Goal: Find specific page/section: Find specific page/section

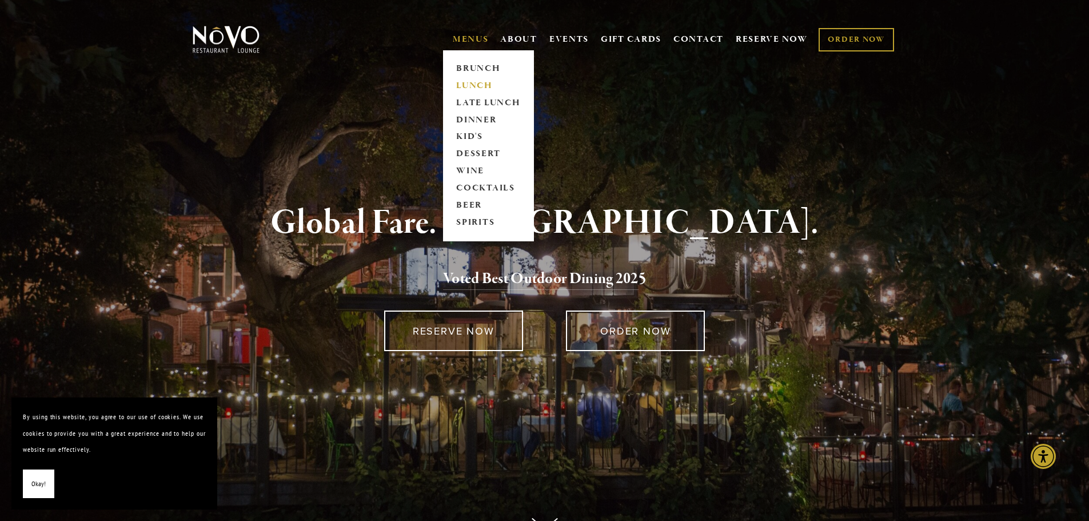
click at [466, 85] on link "LUNCH" at bounding box center [488, 85] width 71 height 17
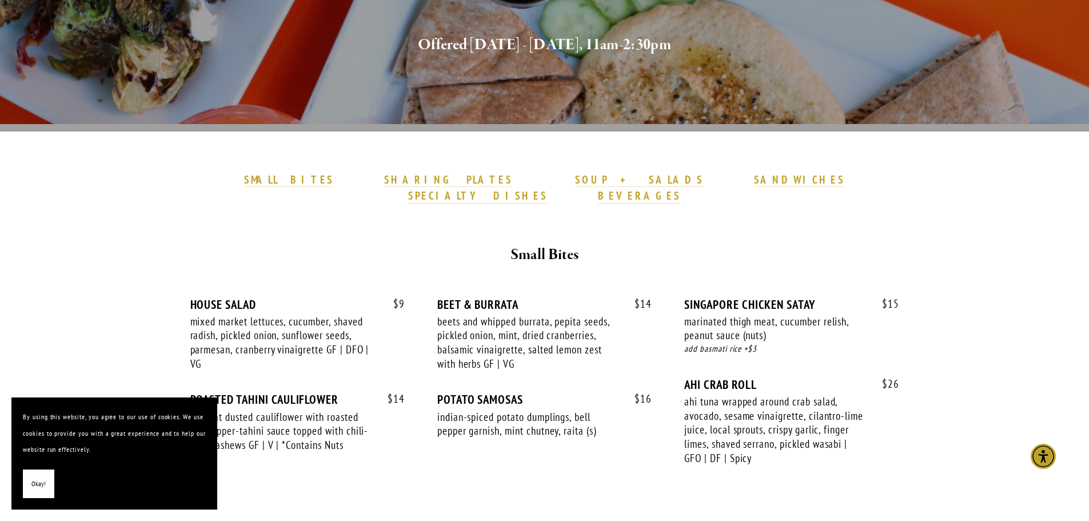
scroll to position [229, 0]
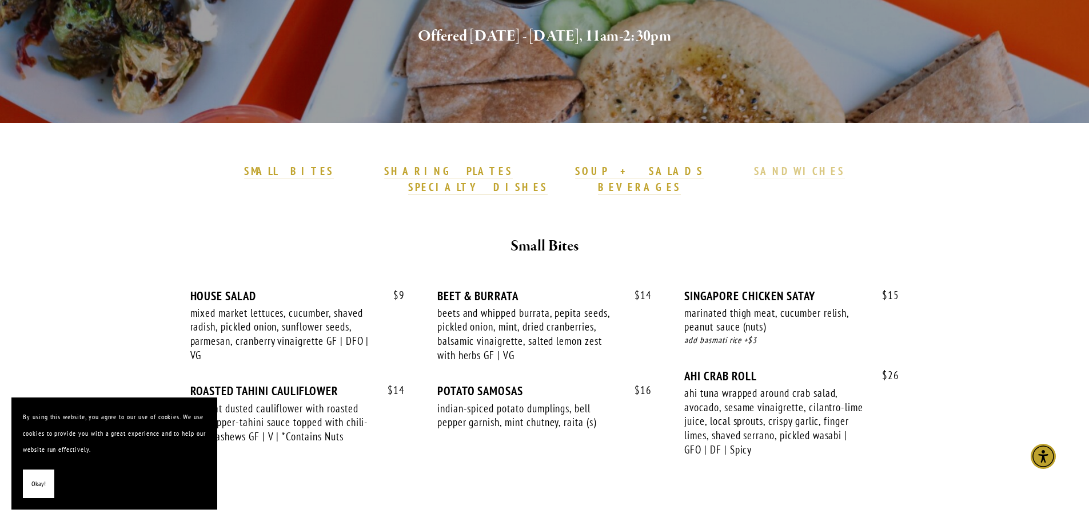
click at [754, 172] on strong "SANDWICHES" at bounding box center [799, 171] width 91 height 14
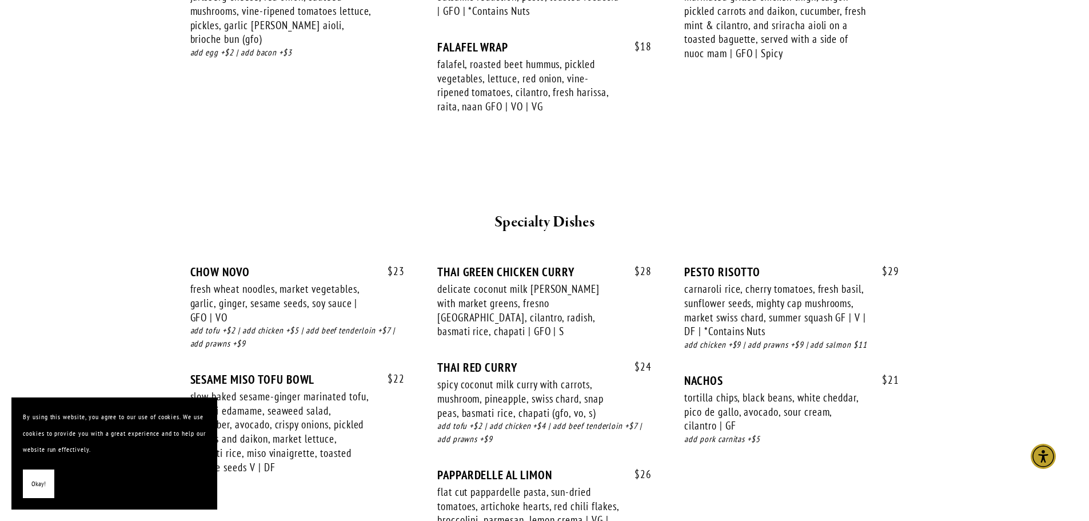
scroll to position [1886, 0]
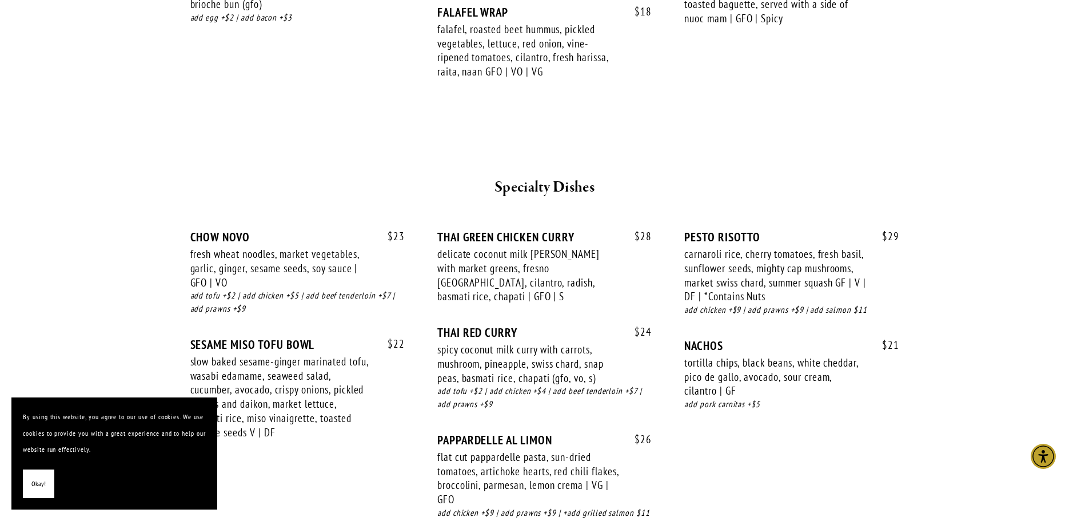
click at [48, 485] on button "Okay!" at bounding box center [38, 483] width 31 height 29
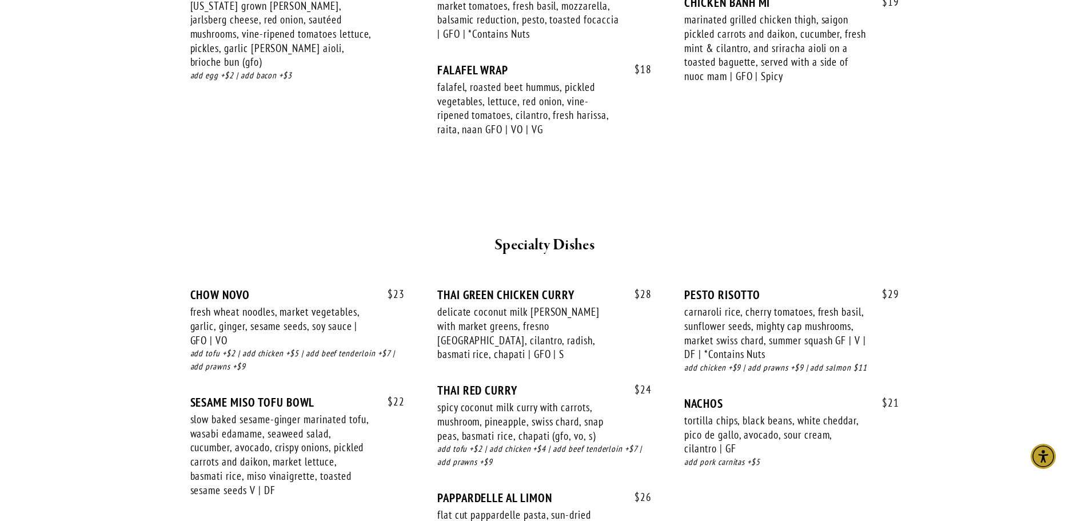
scroll to position [1714, 0]
